Goal: Information Seeking & Learning: Learn about a topic

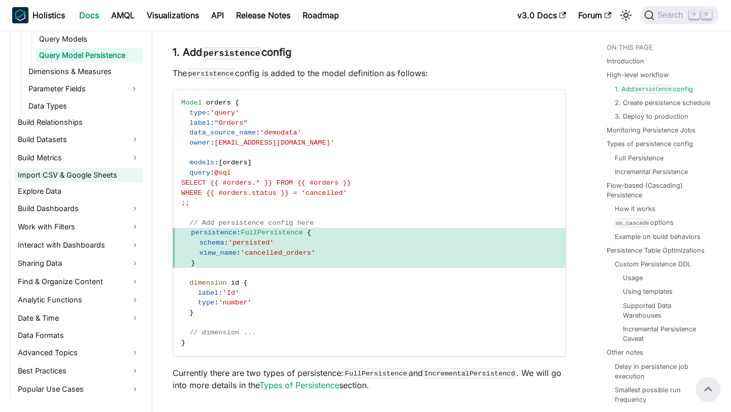
scroll to position [345, 0]
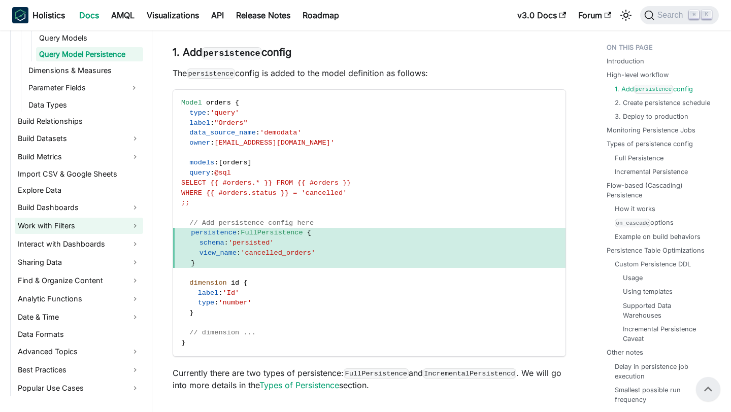
click at [70, 223] on link "Work with Filters" at bounding box center [79, 226] width 128 height 16
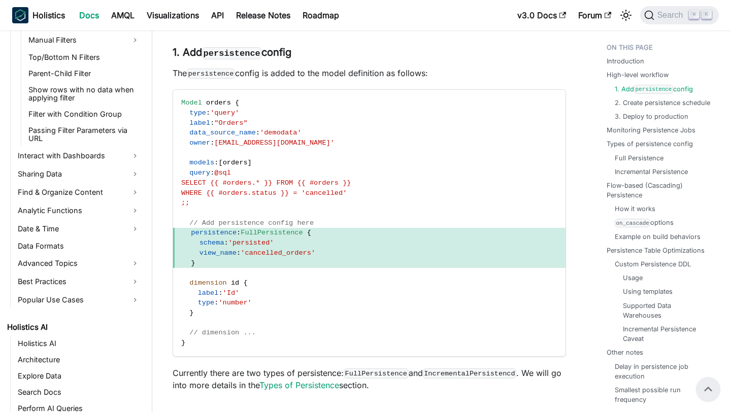
scroll to position [571, 0]
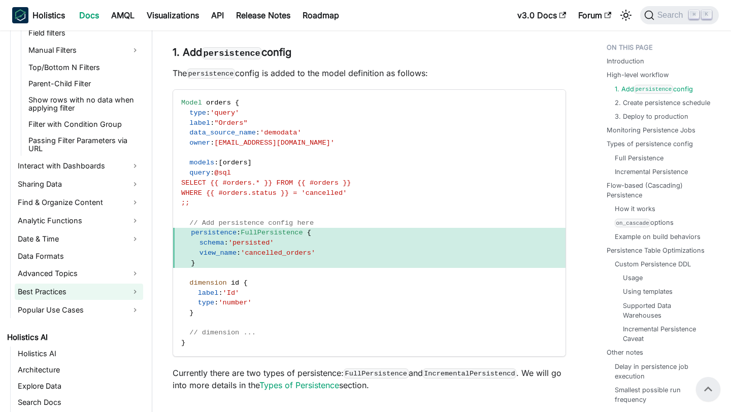
click at [59, 286] on link "Best Practices" at bounding box center [79, 292] width 128 height 16
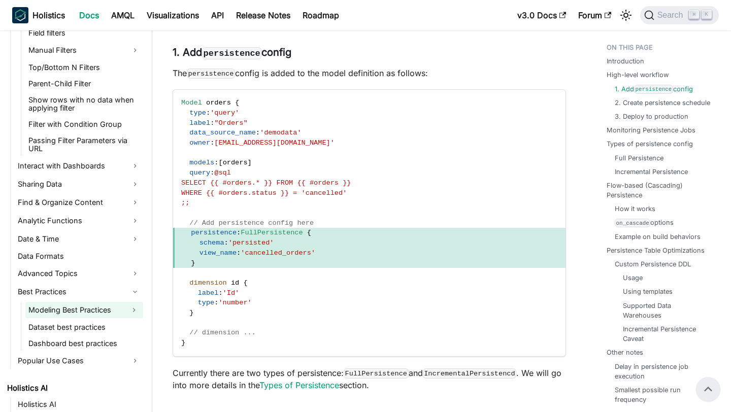
click at [62, 302] on link "Modeling Best Practices" at bounding box center [74, 310] width 99 height 16
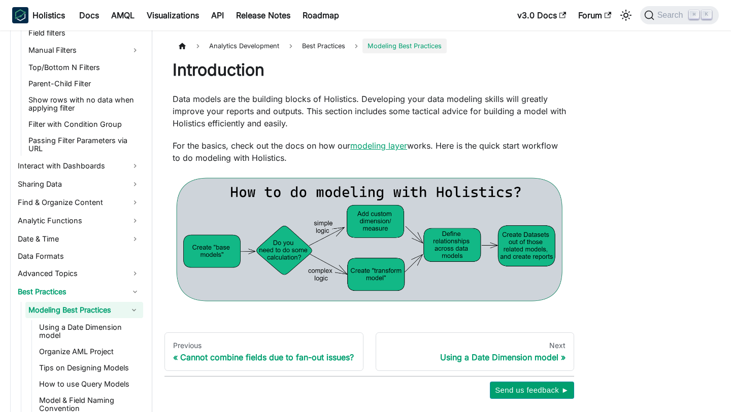
click at [377, 144] on link "modeling layer" at bounding box center [378, 146] width 57 height 10
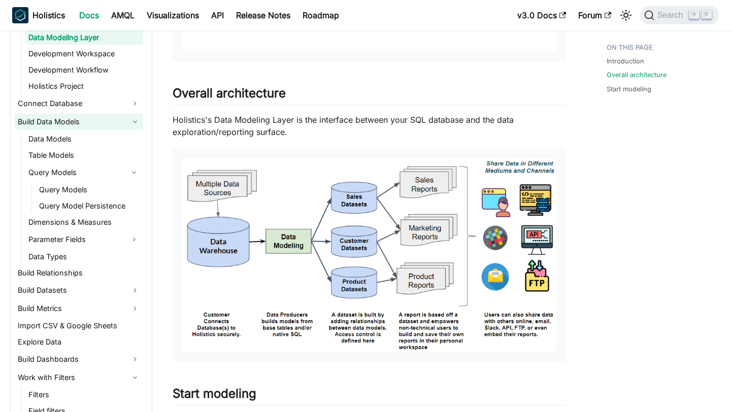
scroll to position [112, 0]
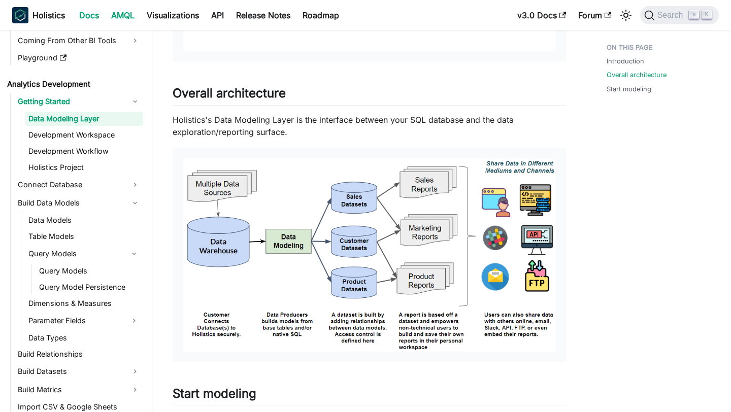
click at [127, 18] on link "AMQL" at bounding box center [123, 15] width 36 height 16
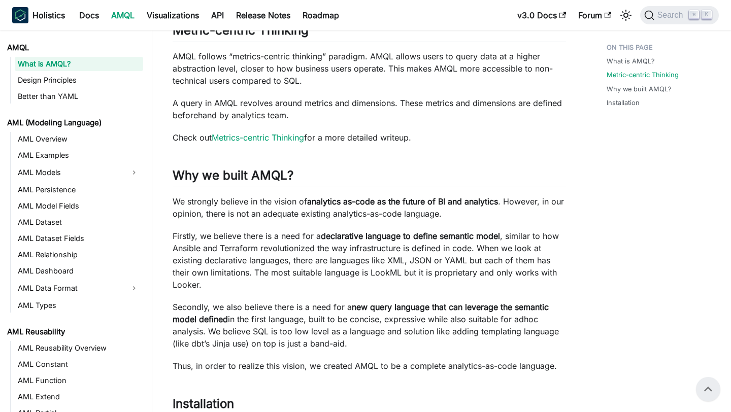
scroll to position [265, 0]
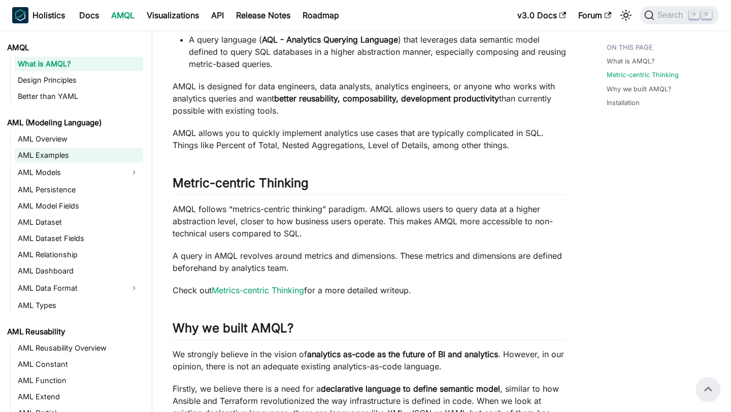
click at [64, 161] on link "AML Examples" at bounding box center [79, 155] width 128 height 14
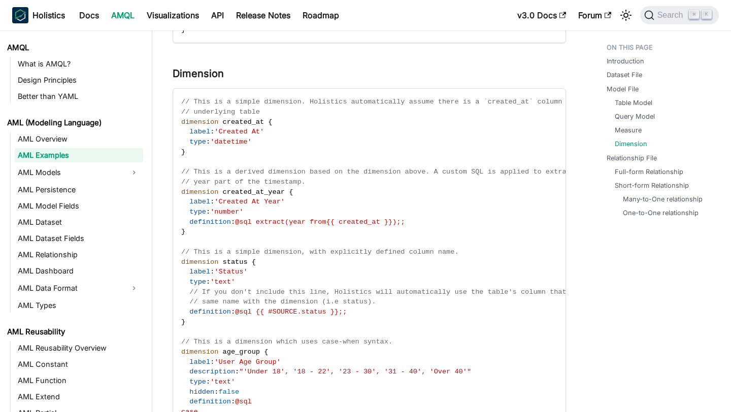
scroll to position [1388, 0]
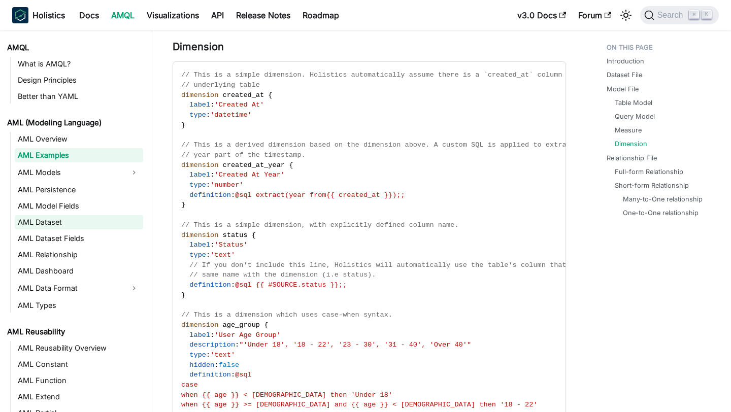
click at [70, 227] on link "AML Dataset" at bounding box center [79, 222] width 128 height 14
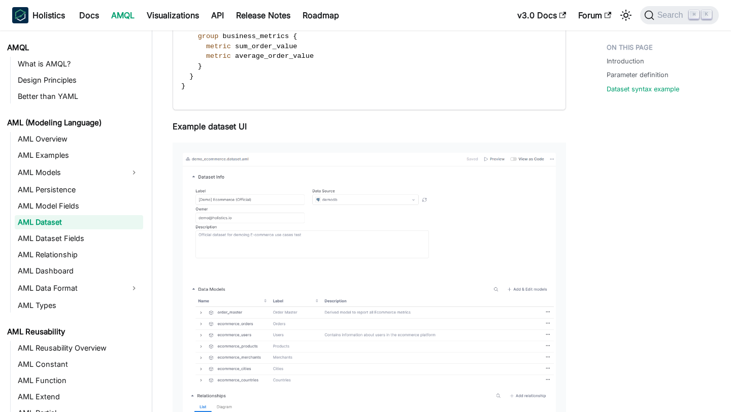
scroll to position [1636, 0]
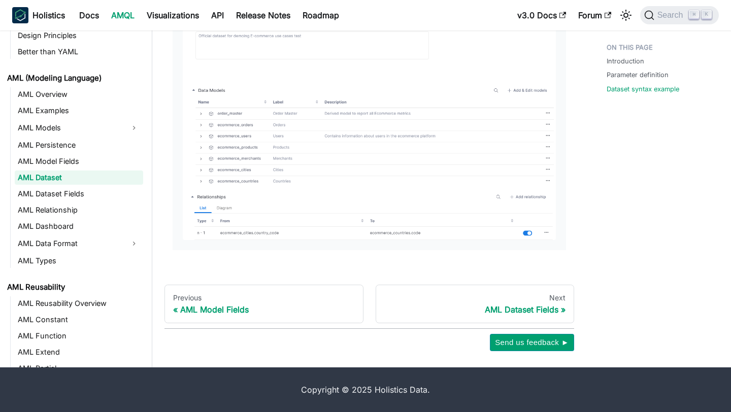
click at [287, 140] on img at bounding box center [369, 97] width 373 height 287
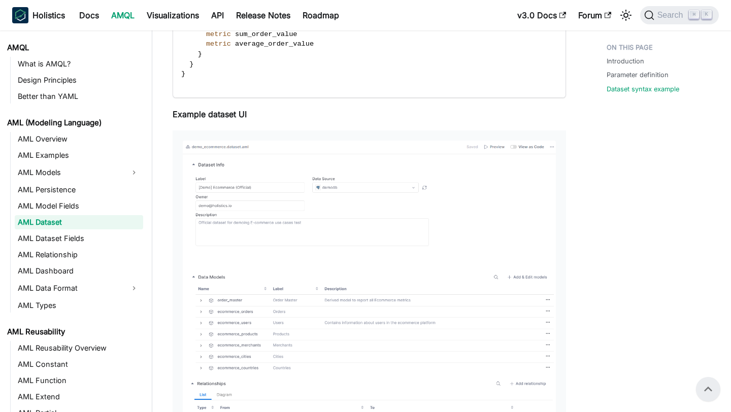
scroll to position [1446, 0]
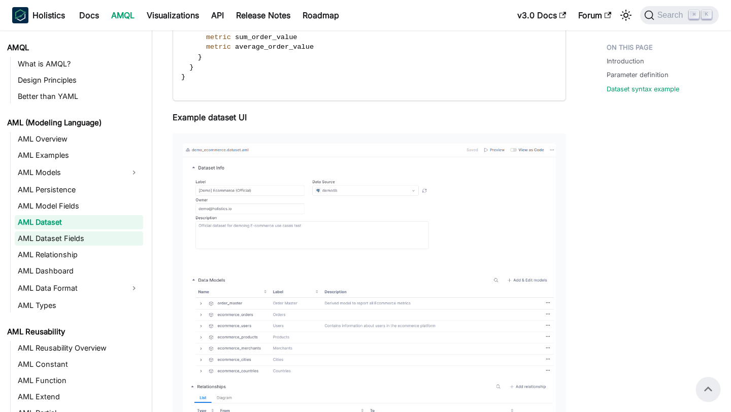
click at [91, 235] on link "AML Dataset Fields" at bounding box center [79, 238] width 128 height 14
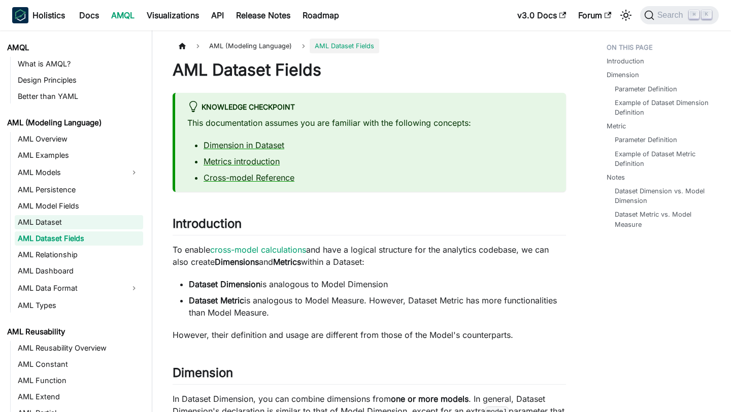
click at [74, 222] on link "AML Dataset" at bounding box center [79, 222] width 128 height 14
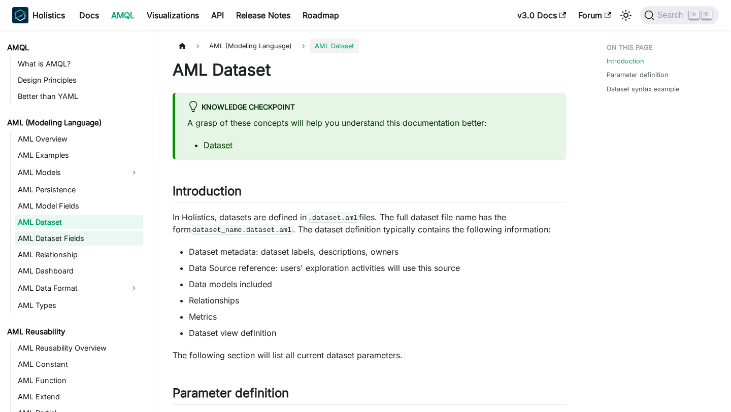
click at [72, 244] on link "AML Dataset Fields" at bounding box center [79, 238] width 128 height 14
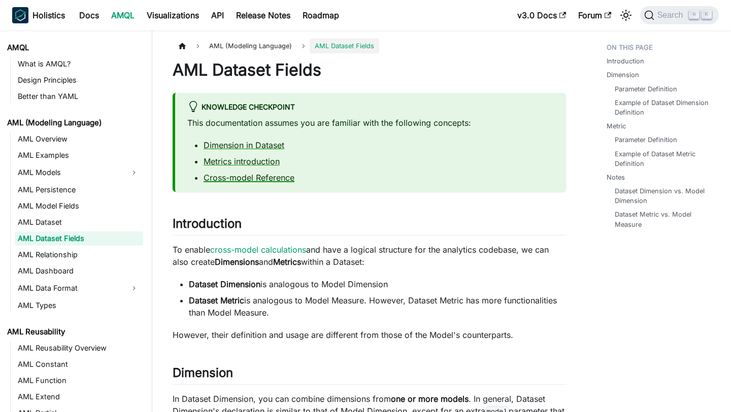
click at [231, 179] on link "Cross-model Reference" at bounding box center [249, 178] width 91 height 10
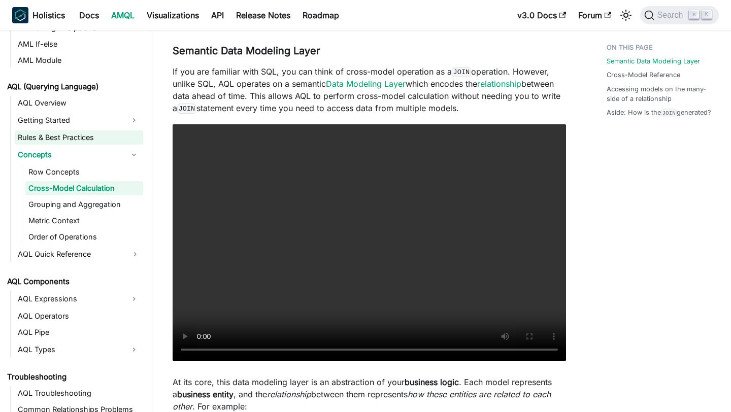
scroll to position [404, 0]
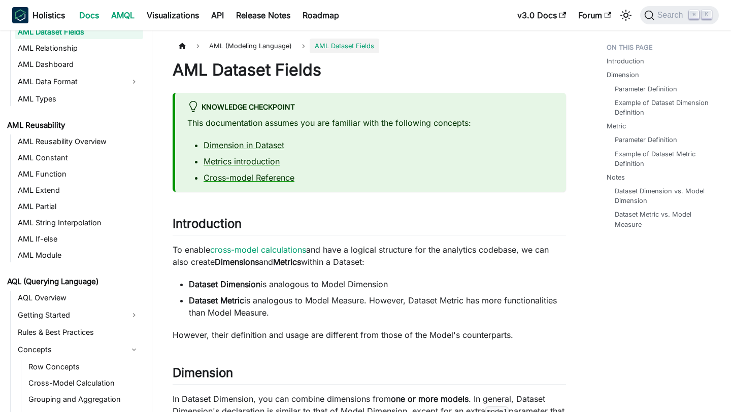
scroll to position [201, 0]
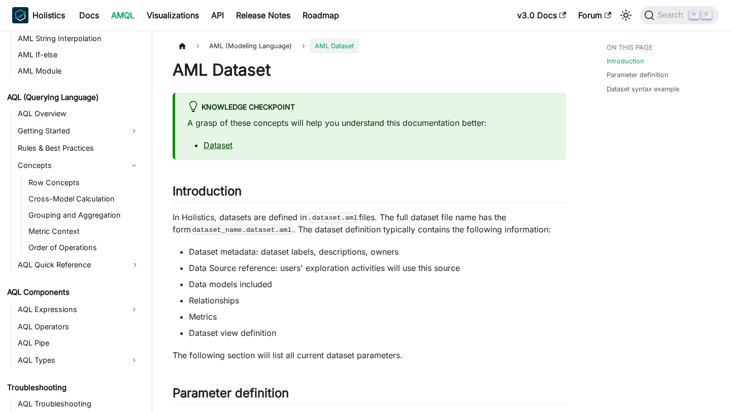
scroll to position [391, 0]
click at [44, 115] on link "AQL Overview" at bounding box center [79, 113] width 128 height 14
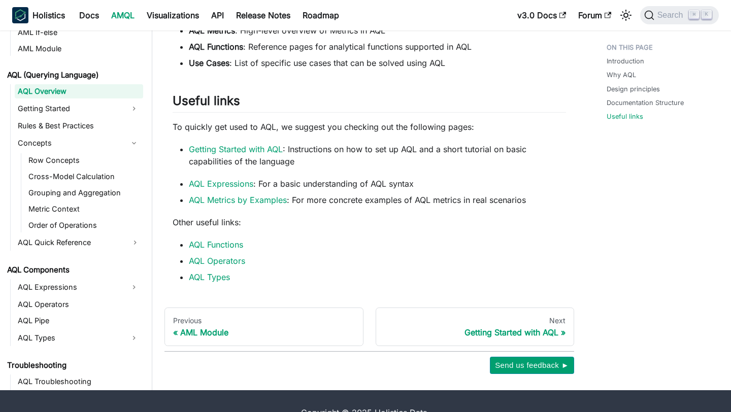
scroll to position [866, 0]
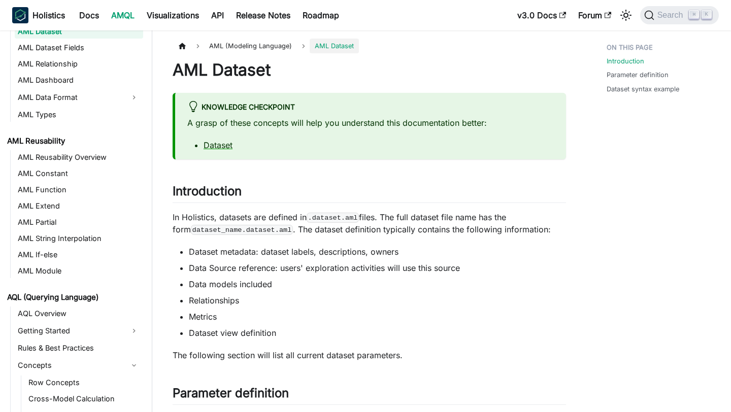
scroll to position [185, 0]
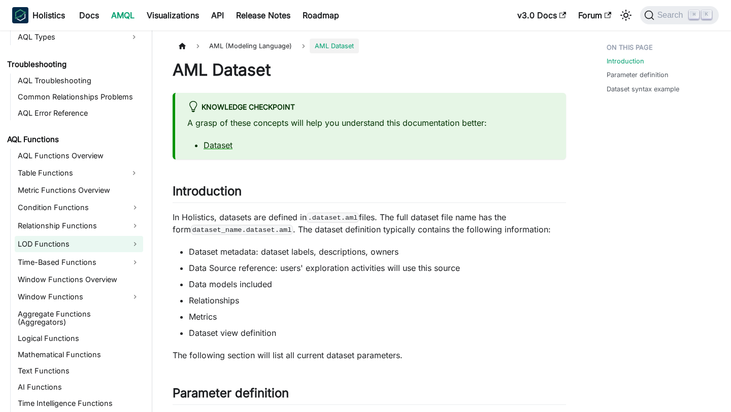
scroll to position [741, 0]
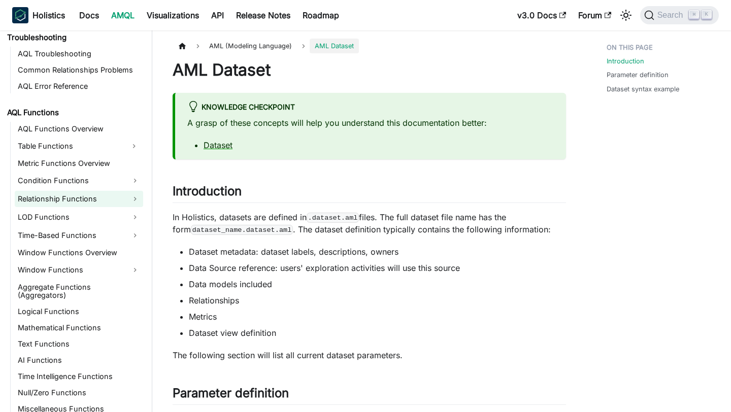
click at [80, 197] on link "Relationship Functions" at bounding box center [79, 199] width 128 height 16
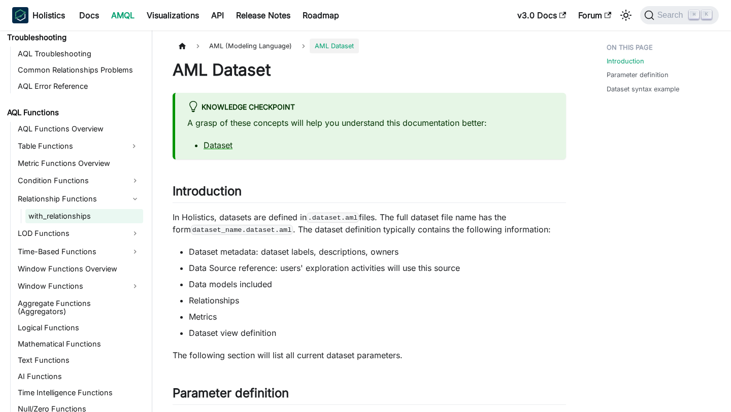
click at [80, 219] on link "with_relationships" at bounding box center [84, 216] width 118 height 14
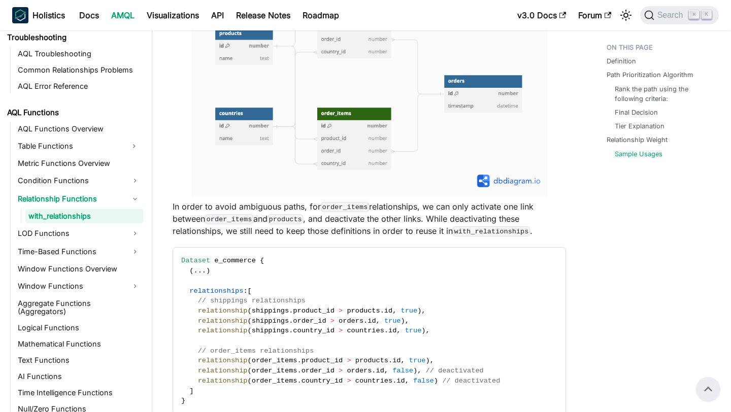
scroll to position [1469, 0]
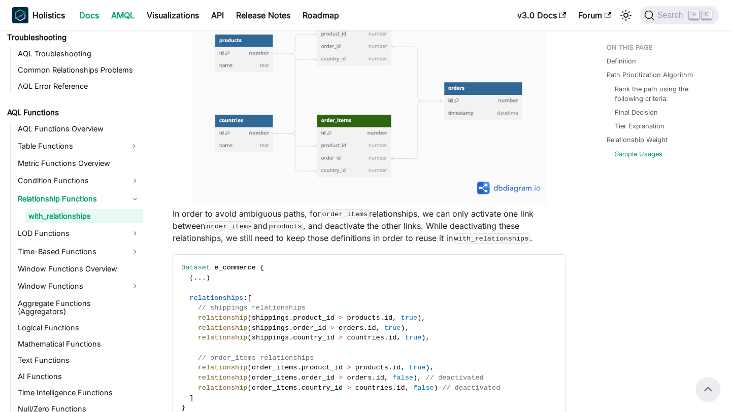
click at [86, 13] on link "Docs" at bounding box center [89, 15] width 32 height 16
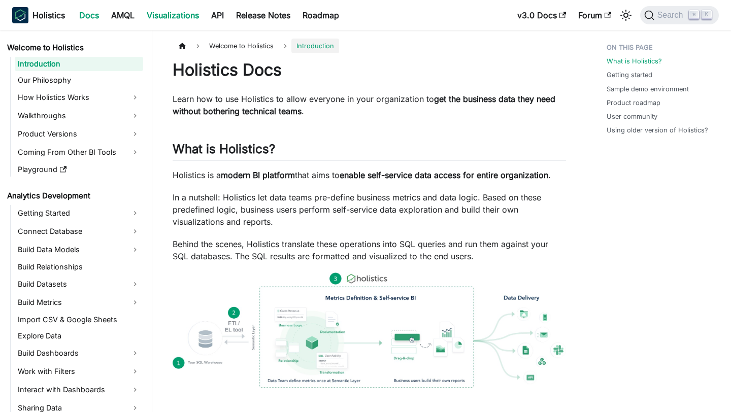
click at [183, 18] on link "Visualizations" at bounding box center [173, 15] width 64 height 16
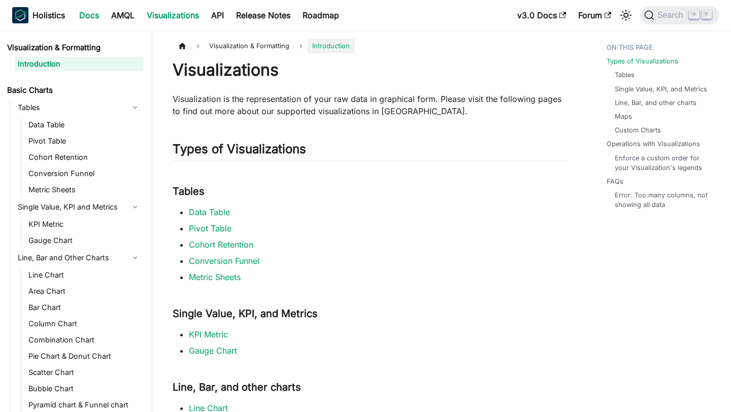
click at [86, 14] on link "Docs" at bounding box center [89, 15] width 32 height 16
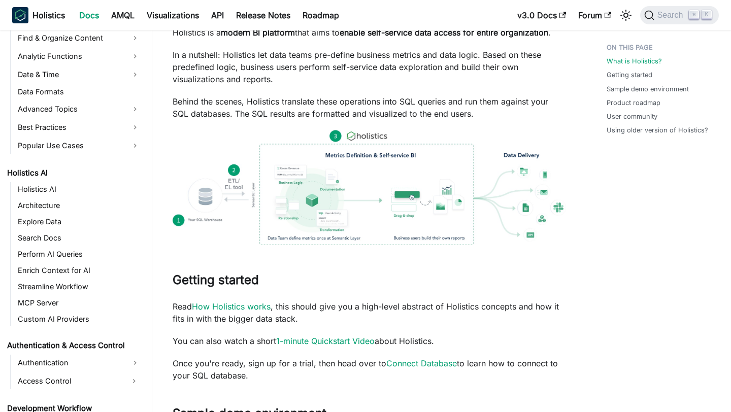
scroll to position [145, 0]
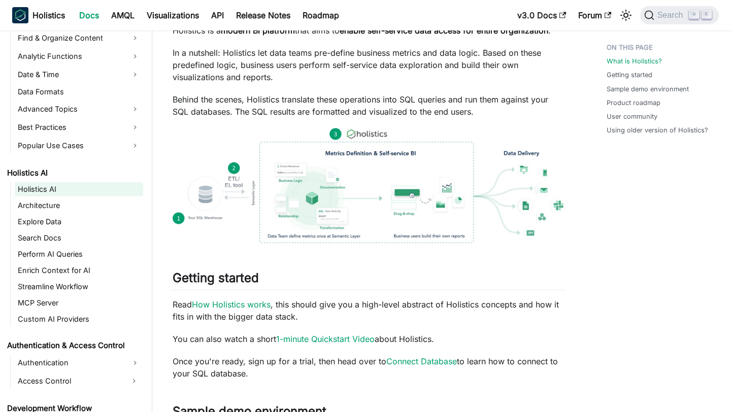
click at [56, 193] on link "Holistics AI" at bounding box center [79, 189] width 128 height 14
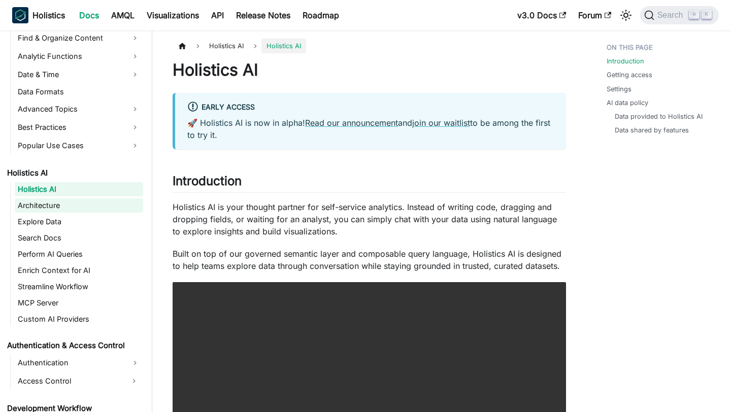
click at [59, 207] on link "Architecture" at bounding box center [79, 205] width 128 height 14
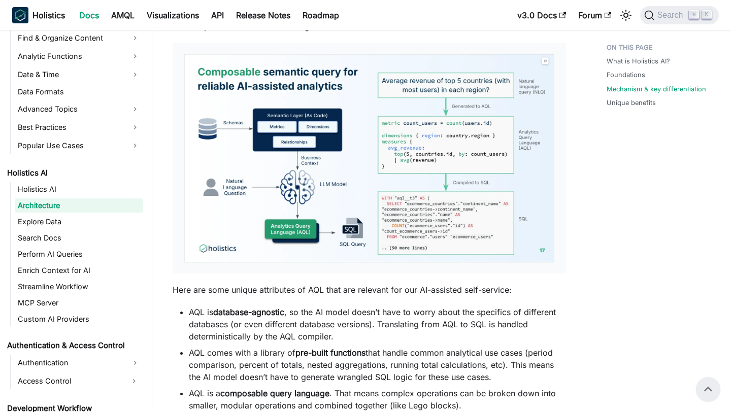
scroll to position [634, 0]
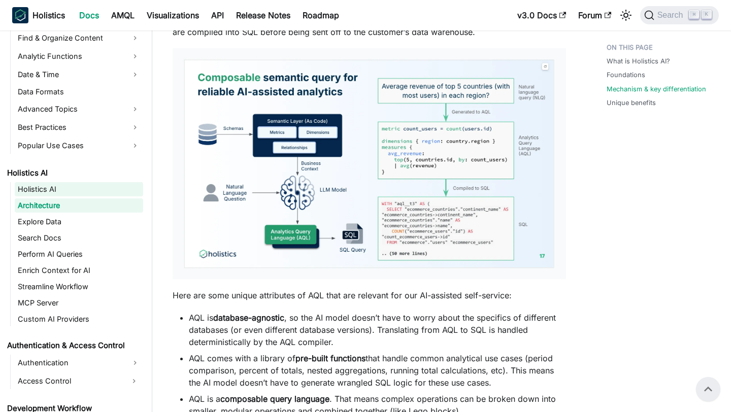
click at [73, 190] on link "Holistics AI" at bounding box center [79, 189] width 128 height 14
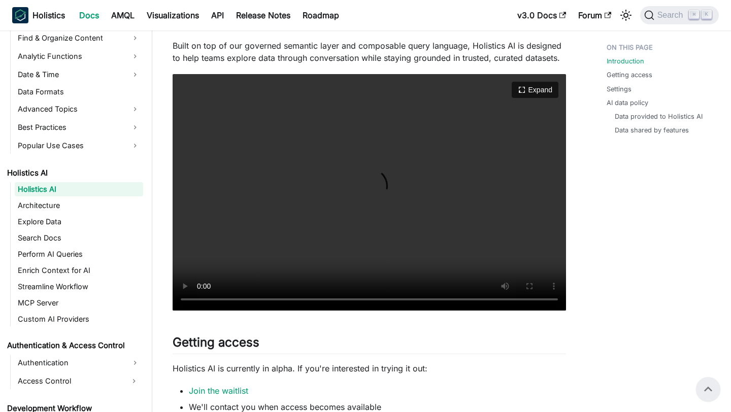
scroll to position [188, 0]
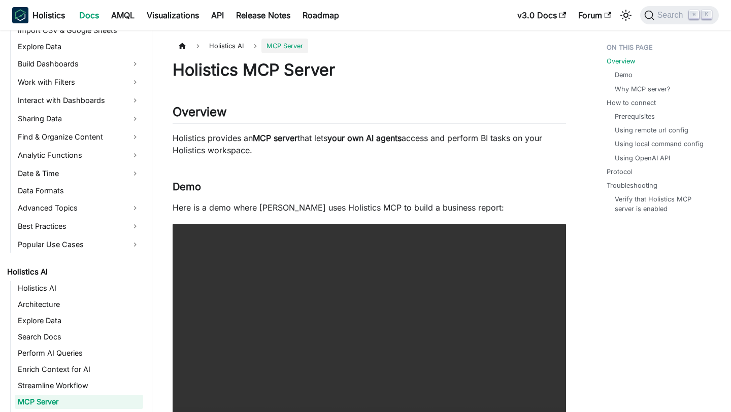
click at [238, 47] on span "Holistics AI" at bounding box center [226, 46] width 45 height 15
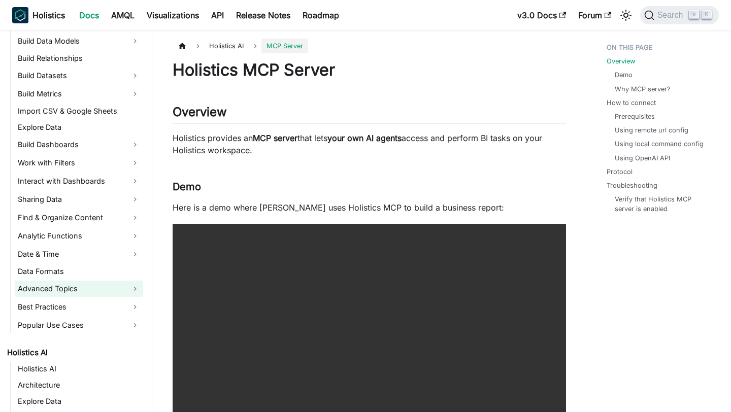
scroll to position [169, 0]
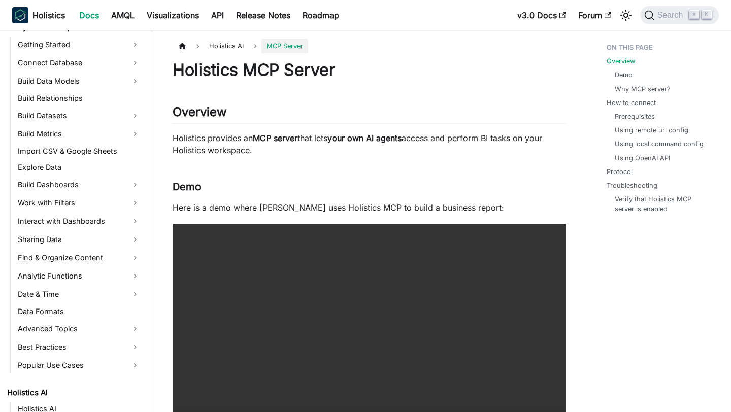
click at [256, 46] on li "Holistics AI" at bounding box center [232, 46] width 57 height 15
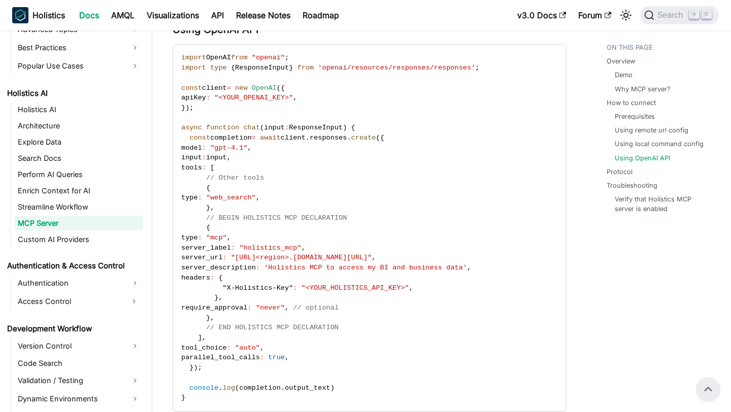
scroll to position [470, 0]
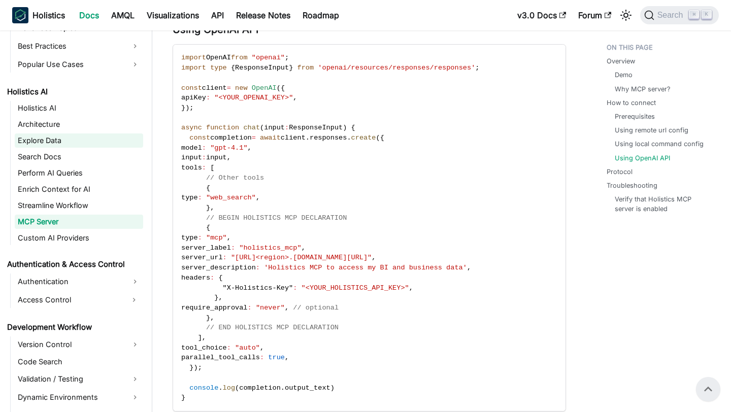
click at [98, 142] on link "Explore Data" at bounding box center [79, 140] width 128 height 14
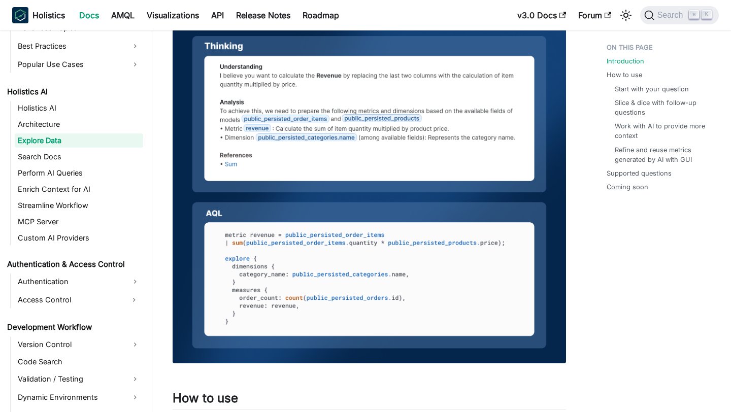
scroll to position [517, 0]
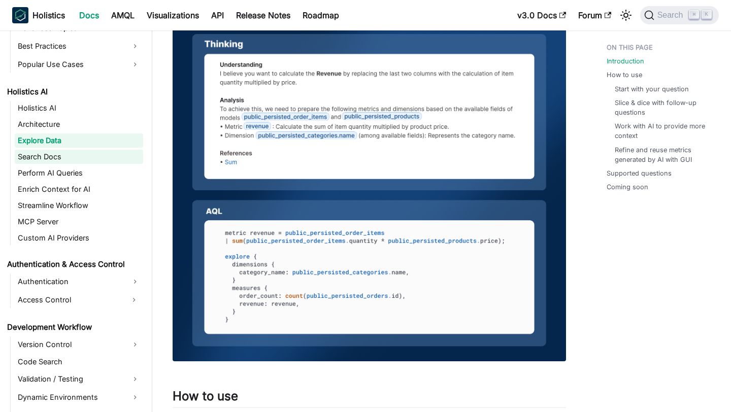
click at [58, 157] on link "Search Docs" at bounding box center [79, 157] width 128 height 14
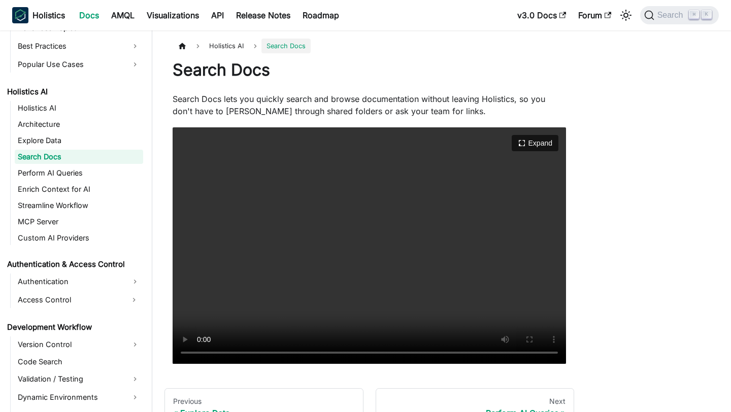
click at [241, 273] on video "Your browser does not support embedding video, but you can download it ." at bounding box center [369, 245] width 393 height 237
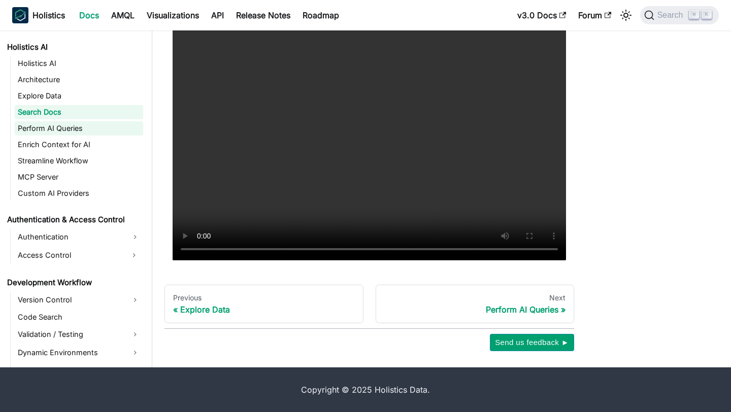
click at [81, 127] on link "Perform AI Queries" at bounding box center [79, 128] width 128 height 14
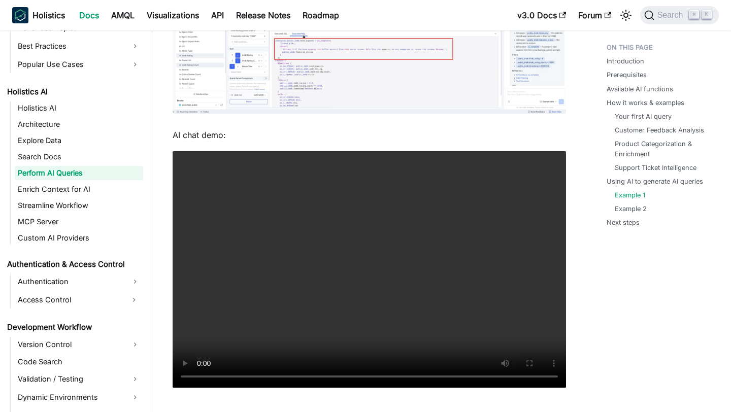
scroll to position [3401, 0]
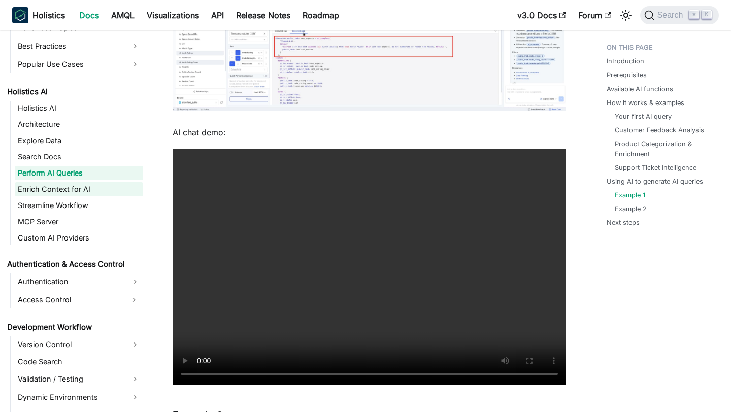
click at [77, 189] on link "Enrich Context for AI" at bounding box center [79, 189] width 128 height 14
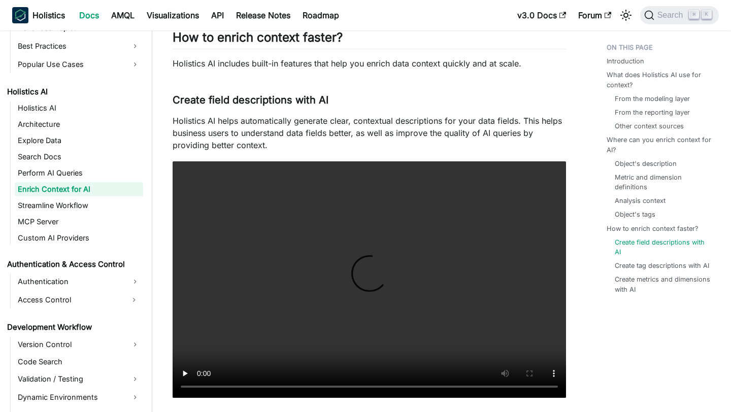
scroll to position [1809, 0]
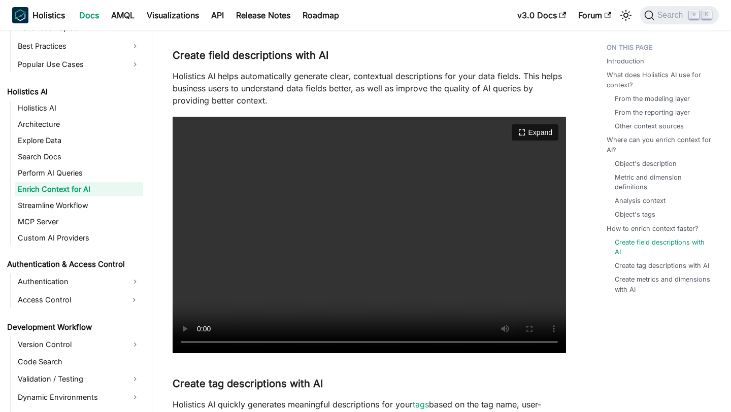
click at [364, 236] on video "Your browser does not support embedding video, but you can download it ." at bounding box center [369, 235] width 393 height 237
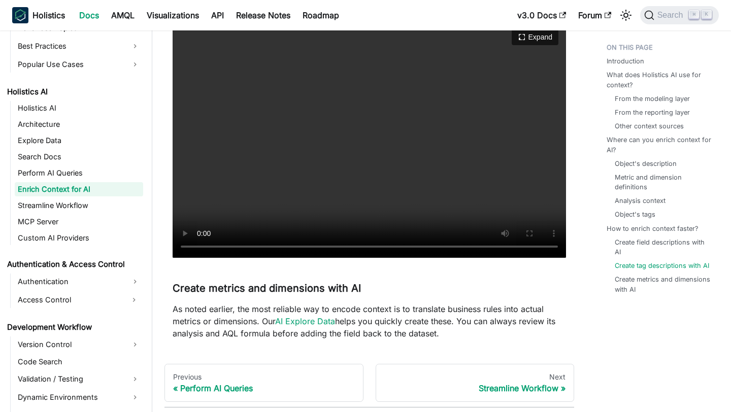
scroll to position [2312, 0]
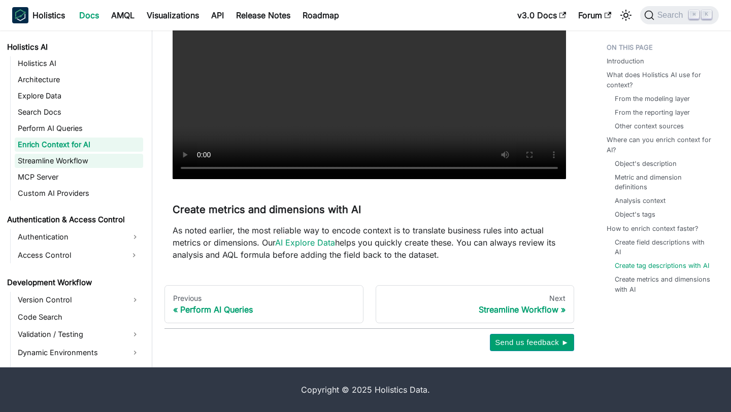
click at [84, 155] on link "Streamline Workflow" at bounding box center [79, 161] width 128 height 14
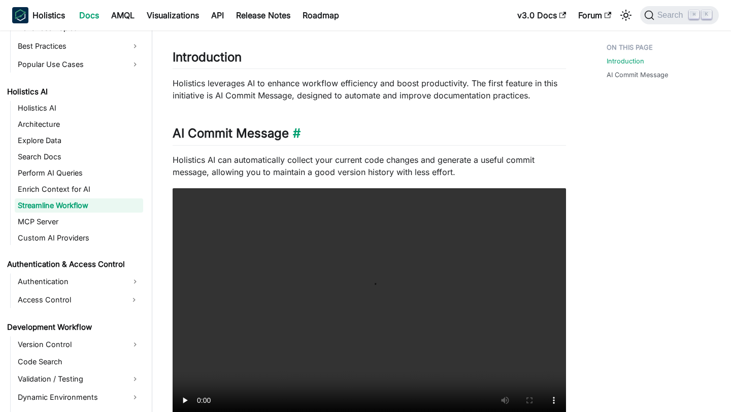
scroll to position [219, 0]
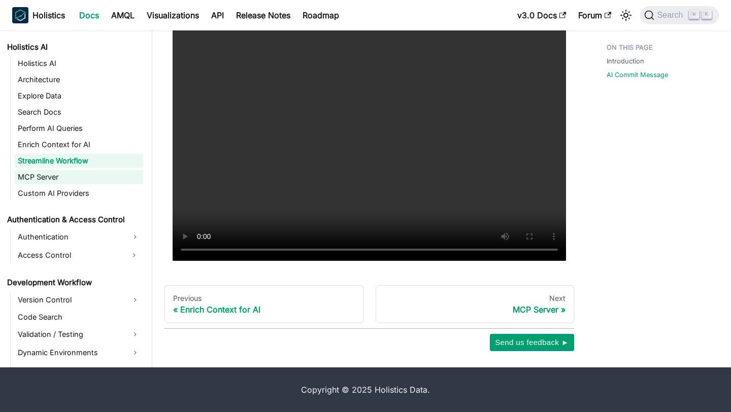
click at [72, 180] on link "MCP Server" at bounding box center [79, 177] width 128 height 14
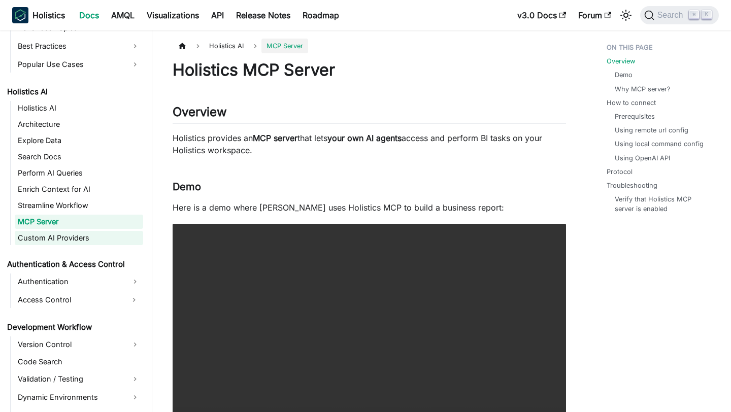
click at [85, 233] on link "Custom AI Providers" at bounding box center [79, 238] width 128 height 14
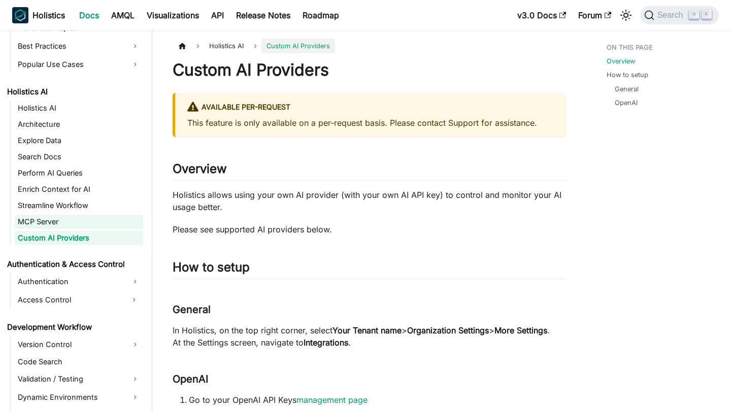
click at [77, 227] on link "MCP Server" at bounding box center [79, 222] width 128 height 14
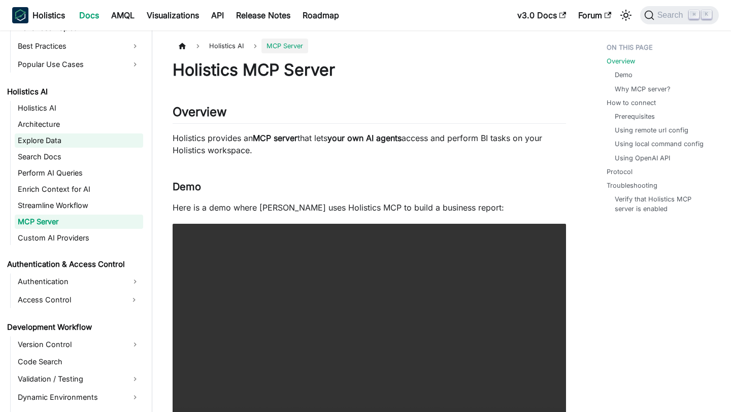
click at [66, 138] on link "Explore Data" at bounding box center [79, 140] width 128 height 14
